Goal: Navigation & Orientation: Find specific page/section

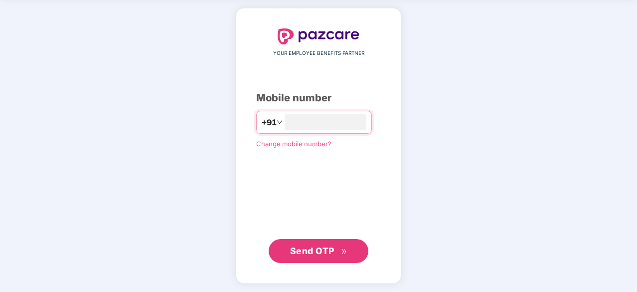
type input "**********"
click at [327, 249] on span "Send OTP" at bounding box center [312, 249] width 44 height 10
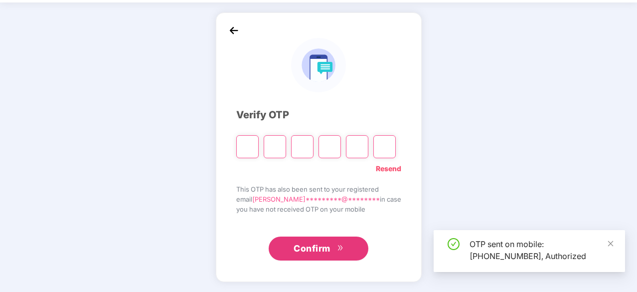
scroll to position [33, 0]
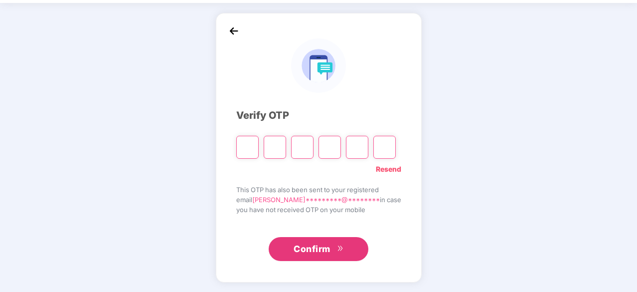
type input "*"
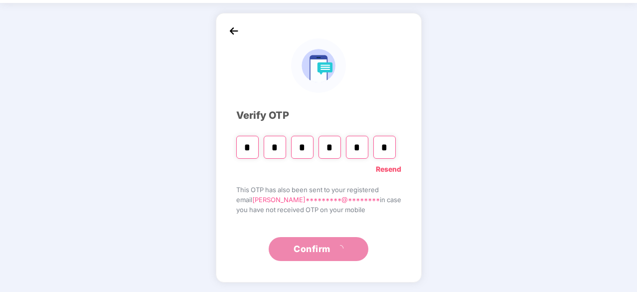
type input "*"
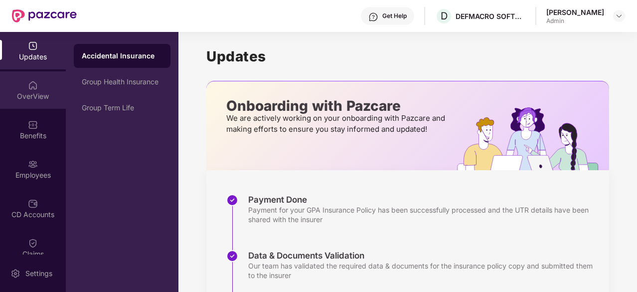
click at [26, 93] on div "OverView" at bounding box center [33, 96] width 66 height 10
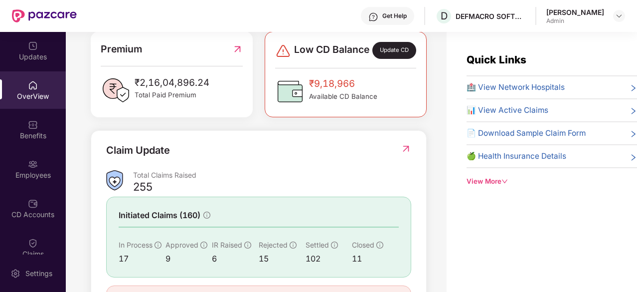
scroll to position [324, 0]
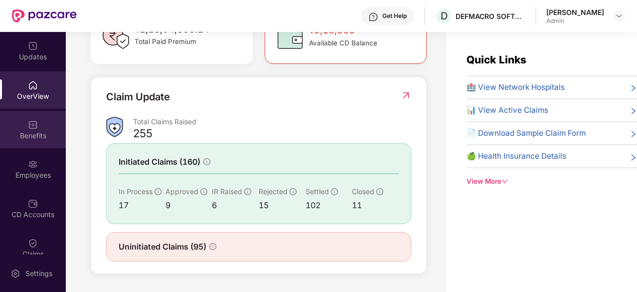
click at [43, 140] on div "Benefits" at bounding box center [33, 136] width 66 height 10
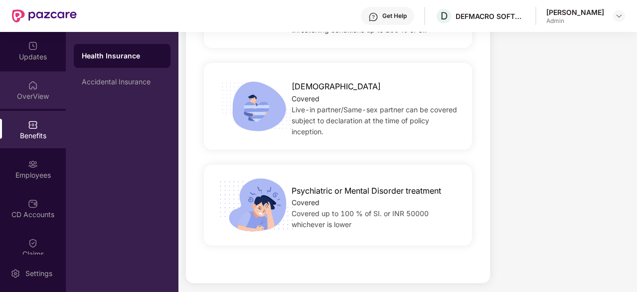
click at [33, 99] on div "OverView" at bounding box center [33, 96] width 66 height 10
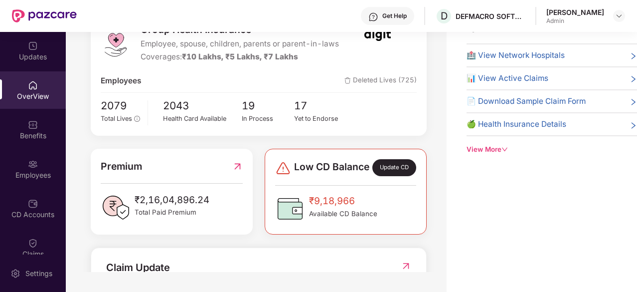
scroll to position [324, 0]
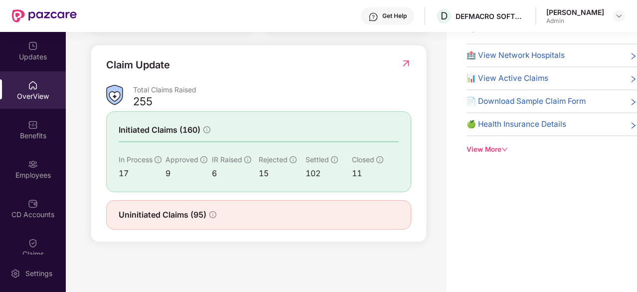
click at [482, 144] on div "View More" at bounding box center [552, 149] width 171 height 10
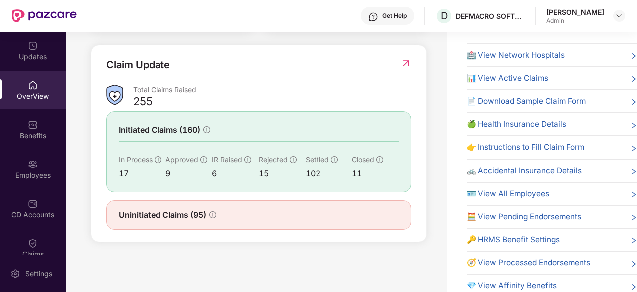
scroll to position [0, 0]
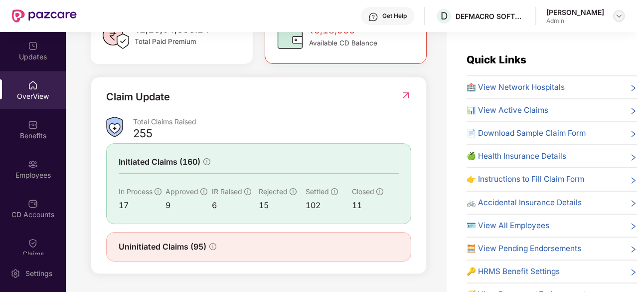
click at [618, 16] on img at bounding box center [620, 16] width 8 height 8
click at [439, 97] on div "Welcome back, [PERSON_NAME]! Here is what’s going on with your team at Pazcare …" at bounding box center [256, 168] width 381 height 272
